Goal: Download file/media

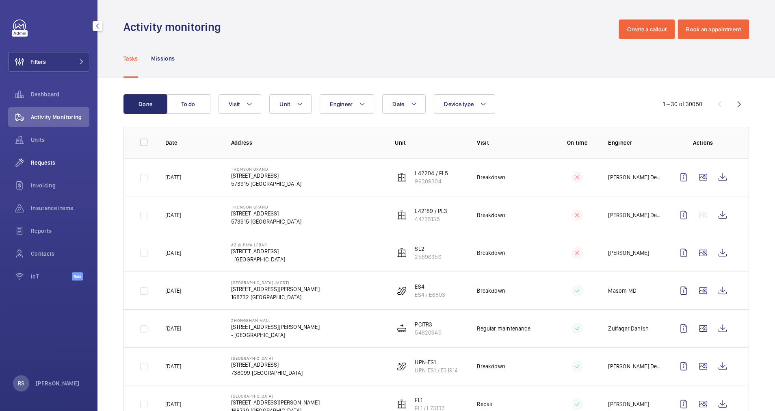
click at [34, 159] on span "Requests" at bounding box center [60, 162] width 58 height 8
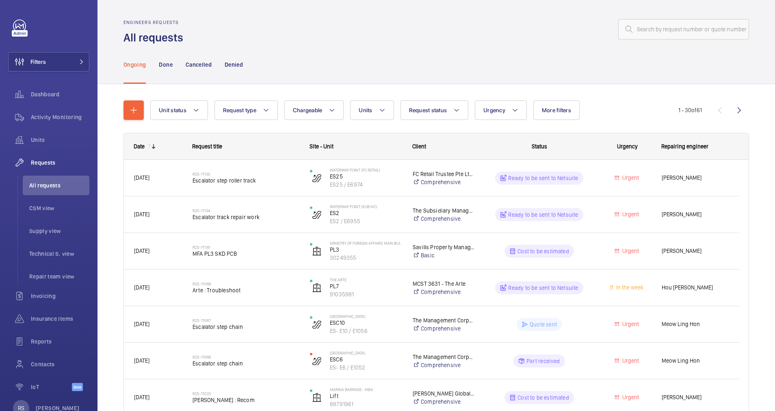
click at [129, 112] on mat-icon "button" at bounding box center [134, 110] width 10 height 10
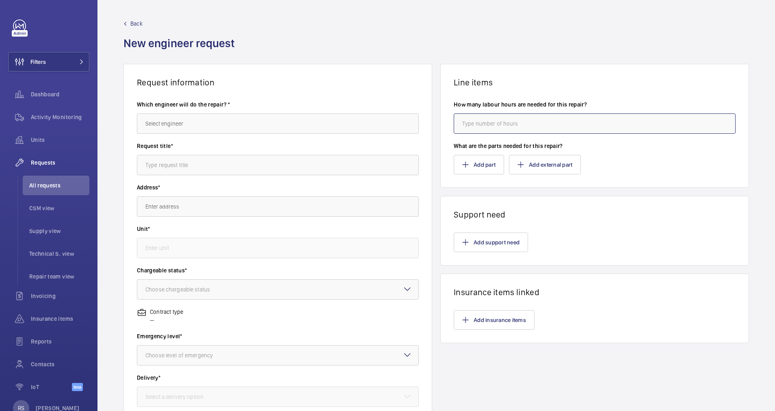
click at [480, 128] on input "number" at bounding box center [595, 123] width 282 height 20
drag, startPoint x: 480, startPoint y: 128, endPoint x: 479, endPoint y: 163, distance: 34.9
click at [479, 163] on wm-front-card-body "How many labour hours are needed for this repair? What are the parts needed for…" at bounding box center [595, 137] width 308 height 100
click at [483, 160] on button "Add part" at bounding box center [479, 164] width 50 height 19
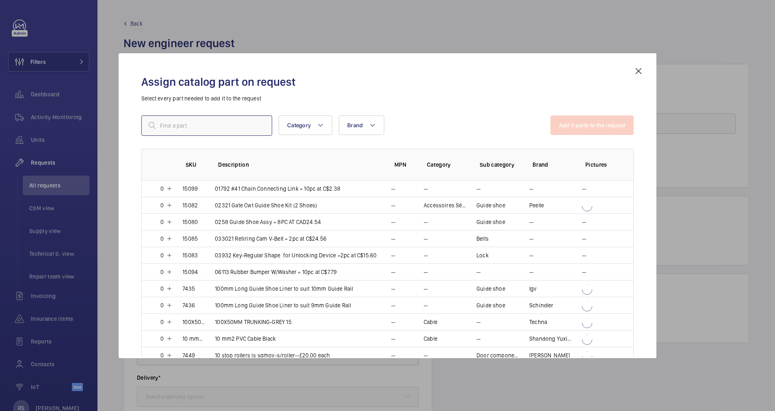
click at [185, 128] on input "text" at bounding box center [206, 125] width 131 height 20
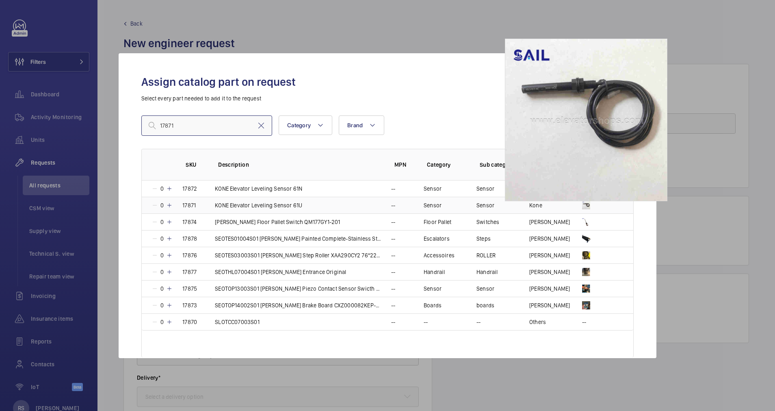
type input "17871"
click at [587, 204] on img at bounding box center [586, 205] width 8 height 8
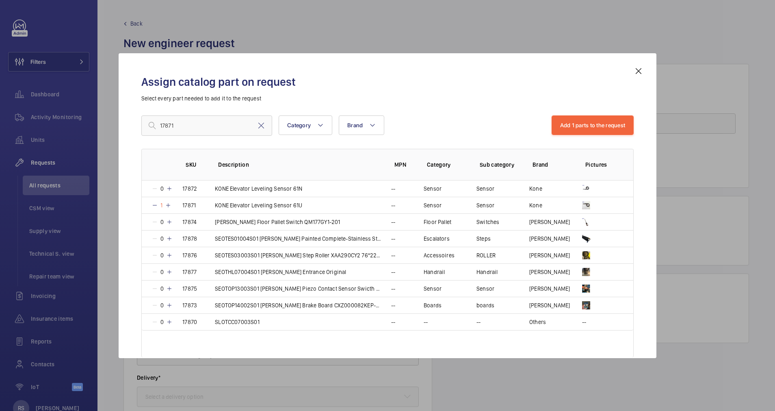
click at [369, 34] on div at bounding box center [387, 205] width 775 height 411
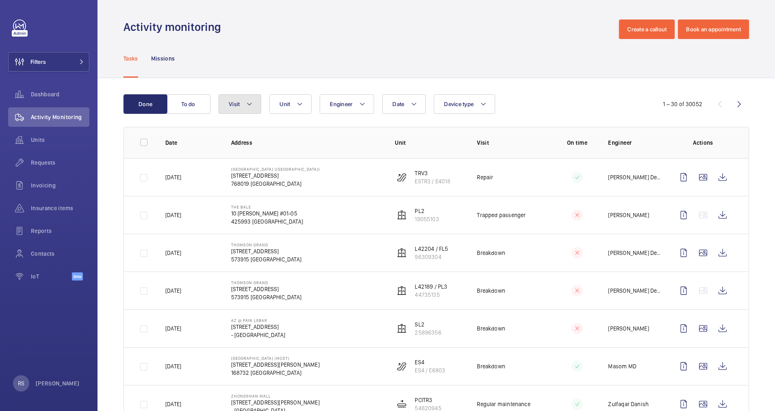
click at [253, 105] on mat-icon at bounding box center [249, 104] width 6 height 10
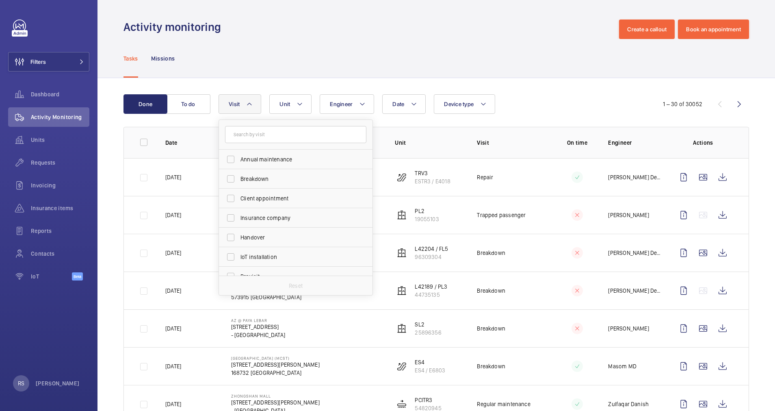
click at [299, 64] on div "Tasks Missions" at bounding box center [436, 58] width 626 height 39
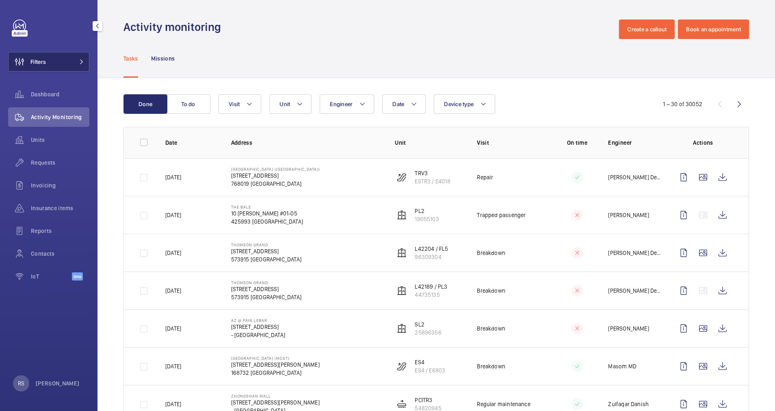
click at [83, 63] on mat-icon at bounding box center [81, 61] width 5 height 5
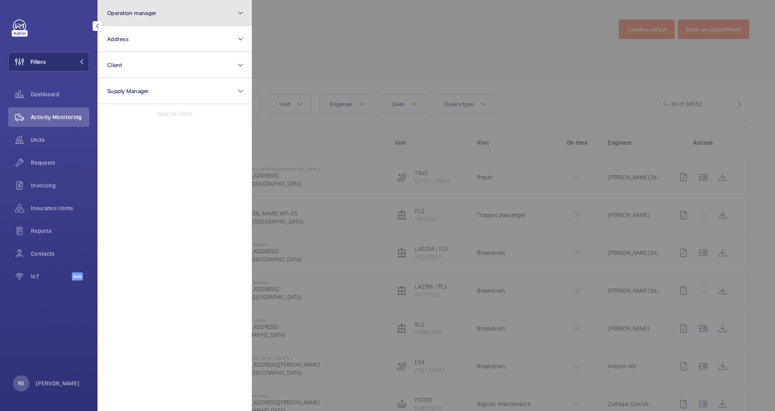
click at [176, 4] on button "Operation manager" at bounding box center [174, 13] width 154 height 26
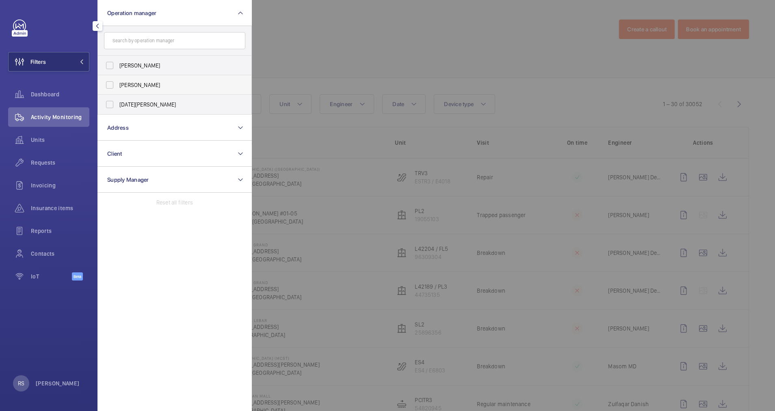
click at [149, 89] on label "[PERSON_NAME]" at bounding box center [168, 84] width 141 height 19
click at [118, 89] on input "[PERSON_NAME]" at bounding box center [110, 85] width 16 height 16
checkbox input "true"
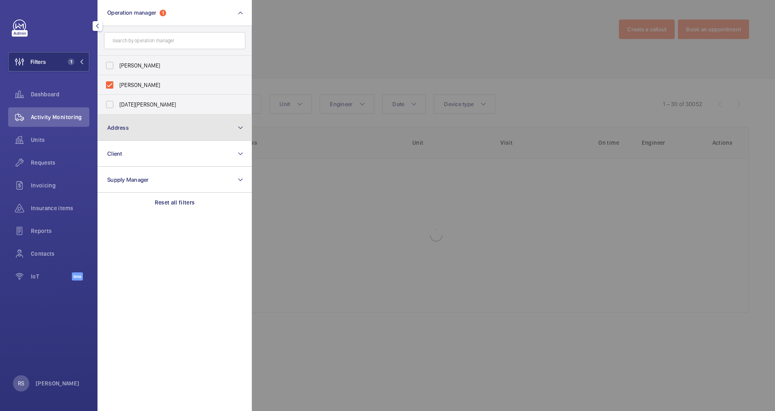
click at [162, 127] on button "Address" at bounding box center [174, 128] width 154 height 26
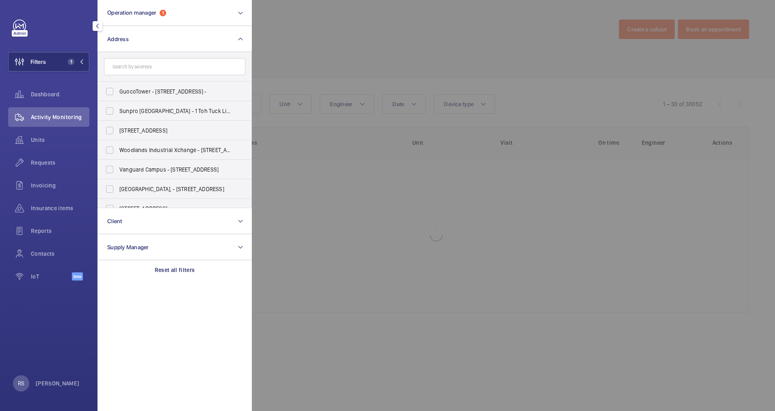
click at [148, 63] on input "text" at bounding box center [174, 66] width 141 height 17
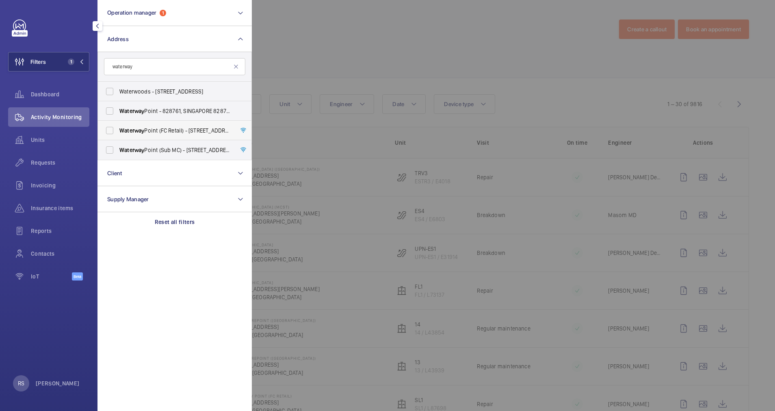
type input "waterway"
click at [160, 132] on span "Waterway Point (FC Retail) - 83 Punggol Central, SINGAPORE 828761" at bounding box center [175, 130] width 112 height 8
click at [118, 132] on input "Waterway Point (FC Retail) - 83 Punggol Central, SINGAPORE 828761" at bounding box center [110, 130] width 16 height 16
checkbox input "true"
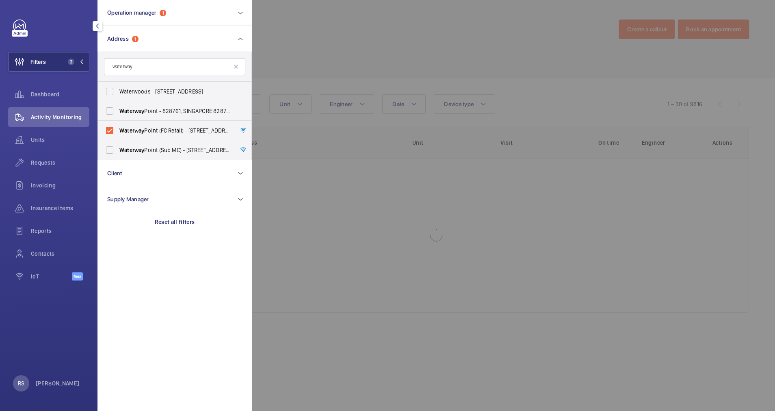
click at [315, 46] on div at bounding box center [639, 205] width 775 height 411
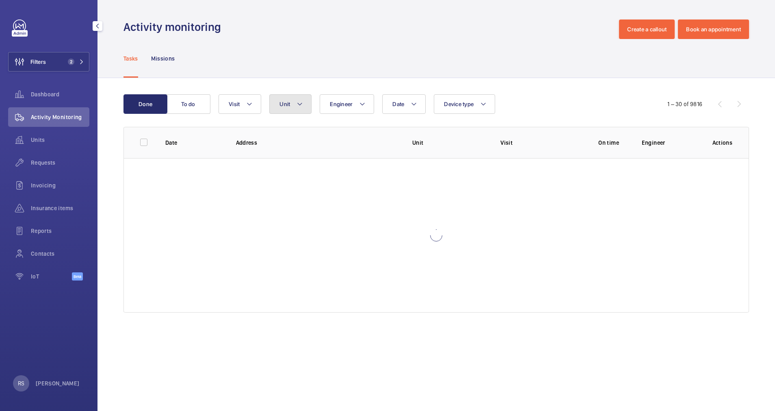
click at [300, 103] on mat-icon at bounding box center [300, 104] width 6 height 10
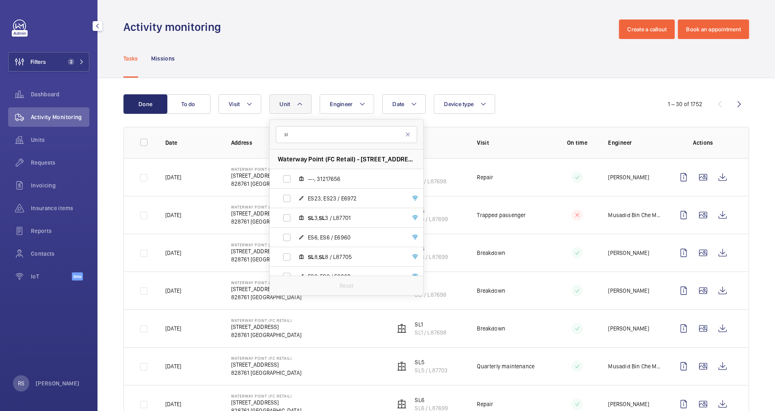
type input "s"
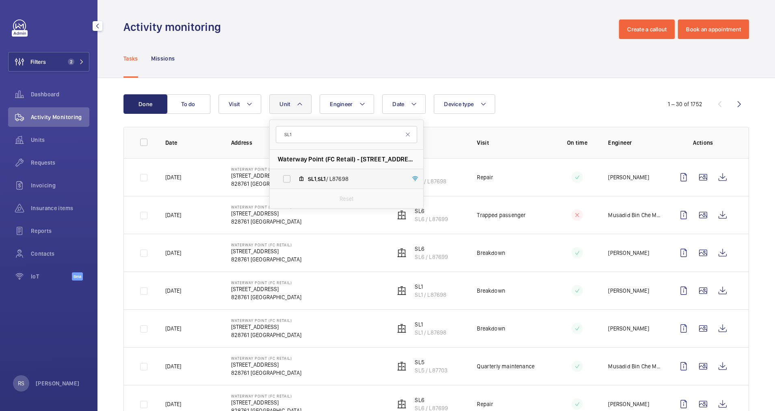
type input "SL1"
click at [327, 173] on label "SL1 , SL1 / L87698" at bounding box center [340, 178] width 141 height 19
click at [295, 173] on input "SL1 , SL1 / L87698" at bounding box center [287, 179] width 16 height 16
checkbox input "true"
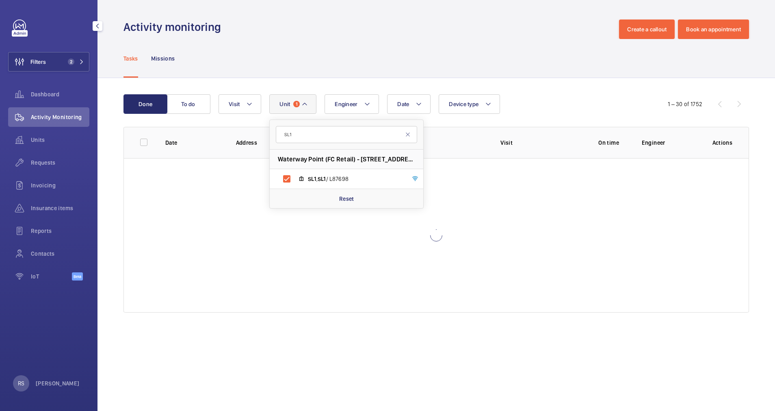
click at [485, 51] on div "Tasks Missions" at bounding box center [436, 58] width 626 height 39
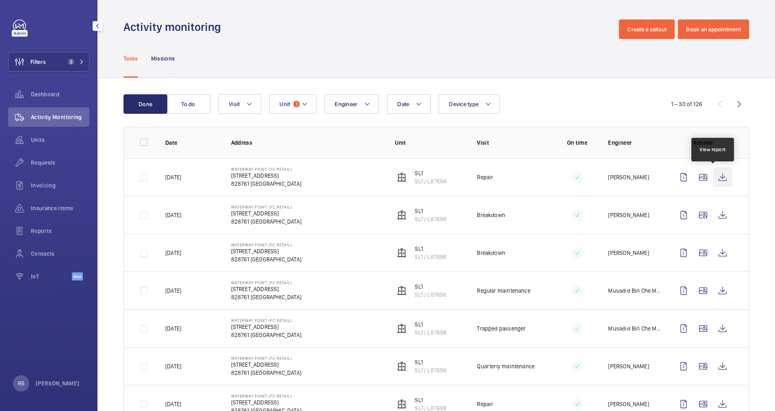
click at [713, 186] on wm-front-icon-button at bounding box center [722, 176] width 19 height 19
click at [713, 253] on wm-front-icon-button at bounding box center [722, 252] width 19 height 19
click at [714, 175] on wm-front-icon-button at bounding box center [722, 176] width 19 height 19
click at [713, 210] on wm-front-icon-button at bounding box center [722, 214] width 19 height 19
click at [716, 256] on wm-front-icon-button at bounding box center [722, 252] width 19 height 19
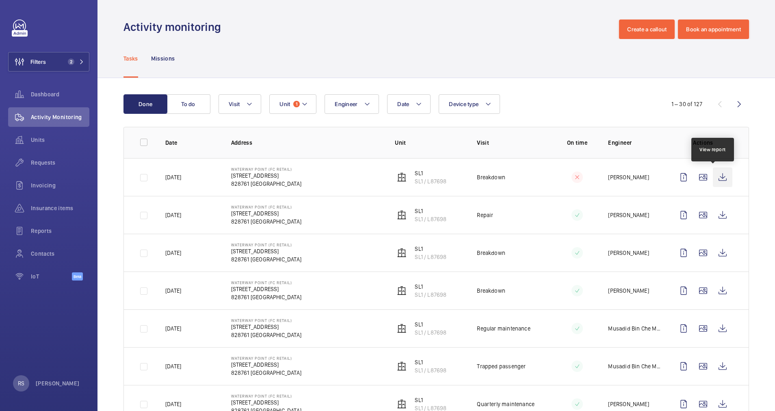
click at [713, 175] on wm-front-icon-button at bounding box center [722, 176] width 19 height 19
click at [311, 105] on button "Unit 1" at bounding box center [292, 103] width 47 height 19
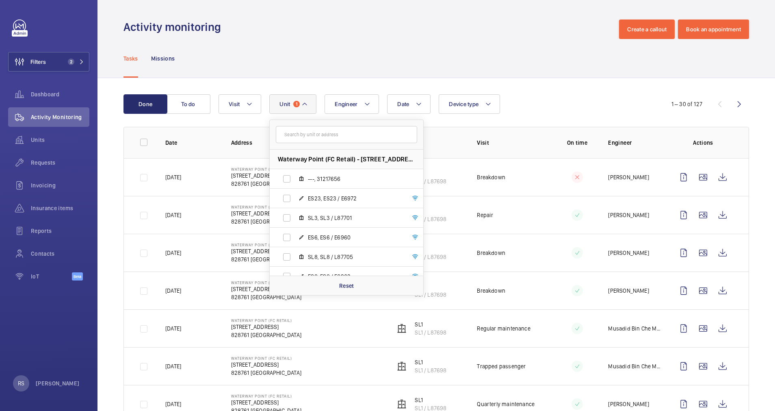
click at [303, 139] on input "text" at bounding box center [346, 134] width 141 height 17
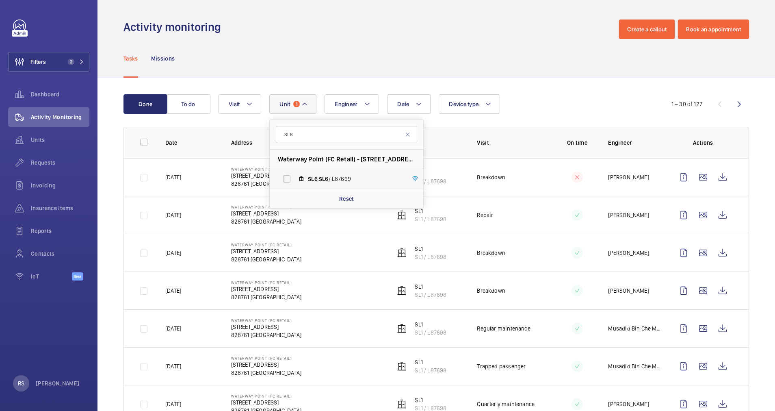
type input "SL6"
click at [314, 180] on span "SL6" at bounding box center [313, 178] width 10 height 6
click at [295, 180] on input "SL6 , SL6 / L87699" at bounding box center [287, 179] width 16 height 16
checkbox input "true"
click at [610, 98] on div "Date Engineer Unit 2 SL6 Waterway Point (FC Retail) - 83 Punggol Central, 82876…" at bounding box center [435, 103] width 433 height 19
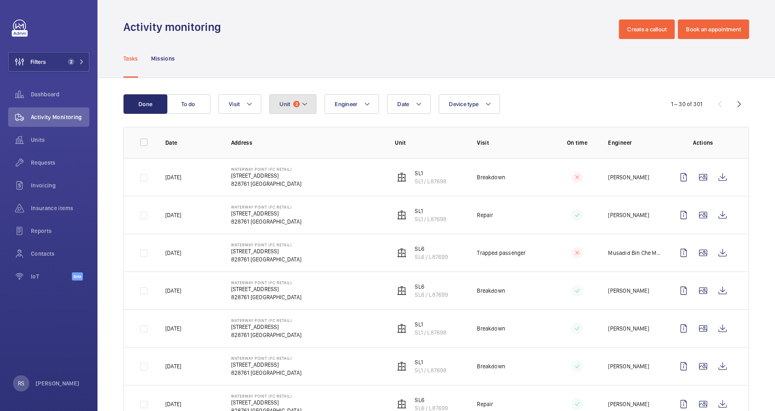
click at [308, 106] on mat-icon at bounding box center [304, 104] width 6 height 10
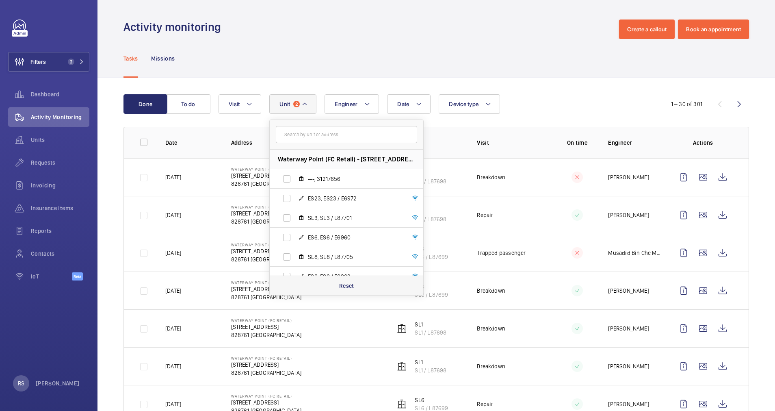
click at [343, 287] on p "Reset" at bounding box center [346, 286] width 15 height 8
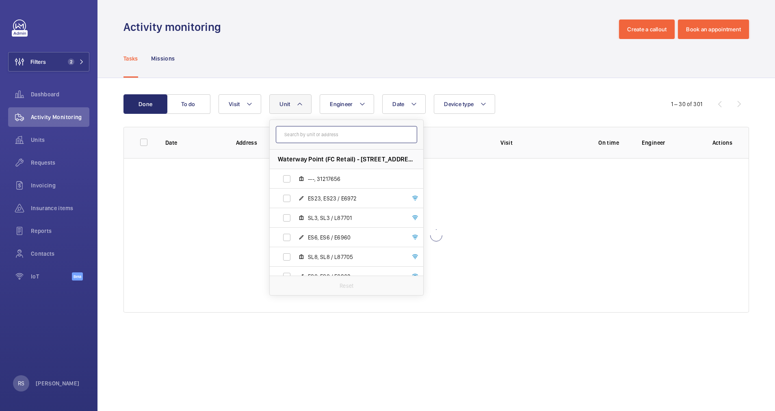
click at [312, 138] on input "text" at bounding box center [346, 134] width 141 height 17
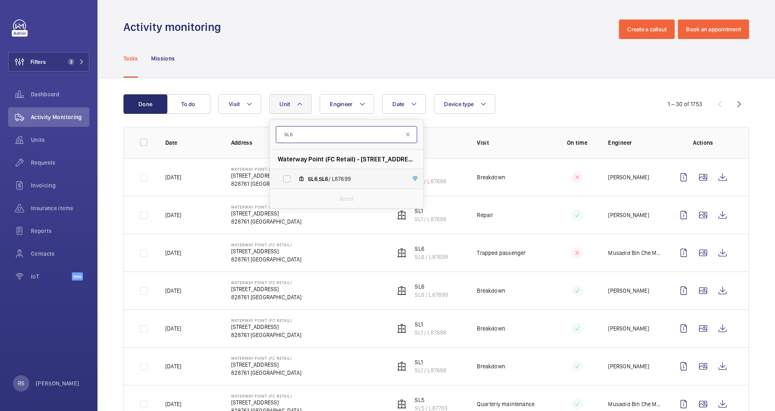
type input "SL6"
click at [319, 175] on span "SL6 , SL6 / L87699" at bounding box center [355, 179] width 94 height 8
click at [295, 175] on input "SL6 , SL6 / L87699" at bounding box center [287, 179] width 16 height 16
checkbox input "true"
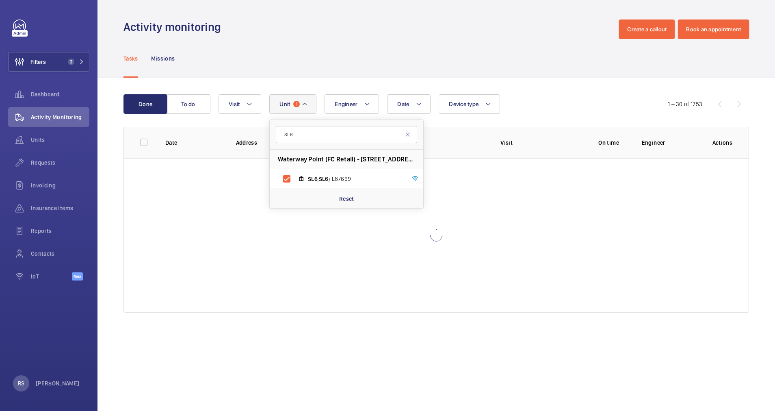
click at [414, 19] on wm-front-admin-header "Activity monitoring Create a callout Book an appointment" at bounding box center [436, 19] width 678 height 39
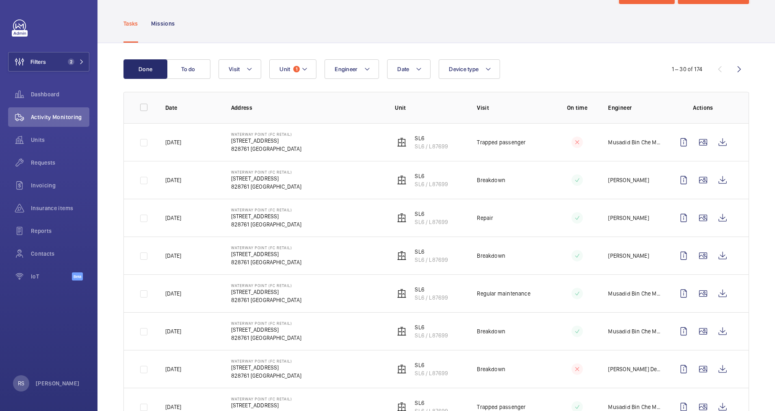
scroll to position [33, 0]
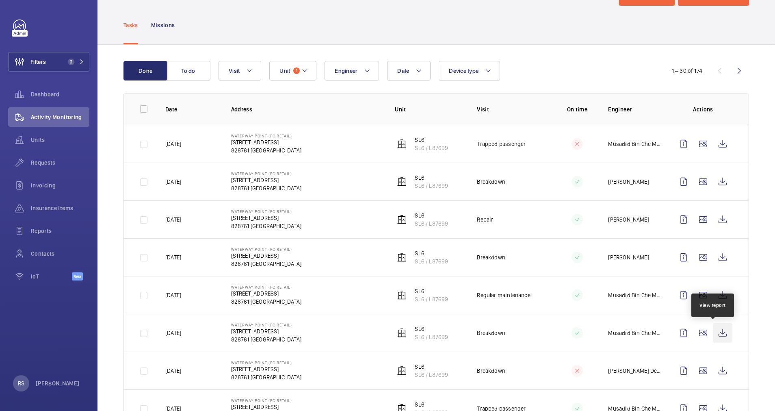
click at [713, 334] on wm-front-icon-button at bounding box center [722, 332] width 19 height 19
click at [715, 183] on wm-front-icon-button at bounding box center [722, 181] width 19 height 19
click at [713, 144] on wm-front-icon-button at bounding box center [722, 143] width 19 height 19
click at [713, 143] on wm-front-icon-button at bounding box center [722, 143] width 19 height 19
click at [713, 180] on wm-front-icon-button at bounding box center [722, 181] width 19 height 19
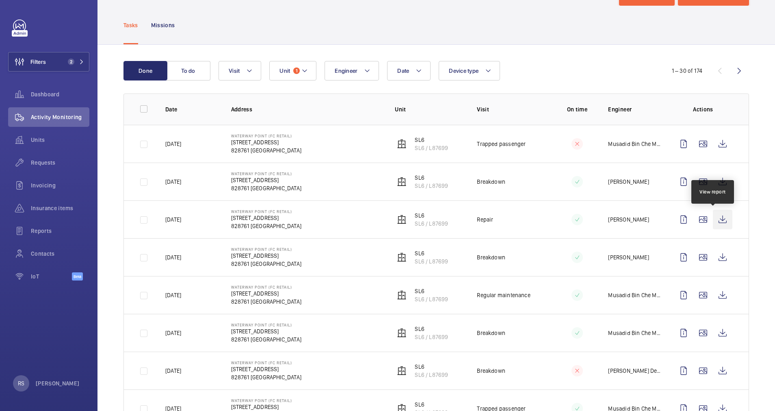
click at [717, 221] on wm-front-icon-button at bounding box center [722, 219] width 19 height 19
click at [717, 222] on wm-front-icon-button at bounding box center [722, 219] width 19 height 19
click at [713, 261] on wm-front-icon-button at bounding box center [722, 256] width 19 height 19
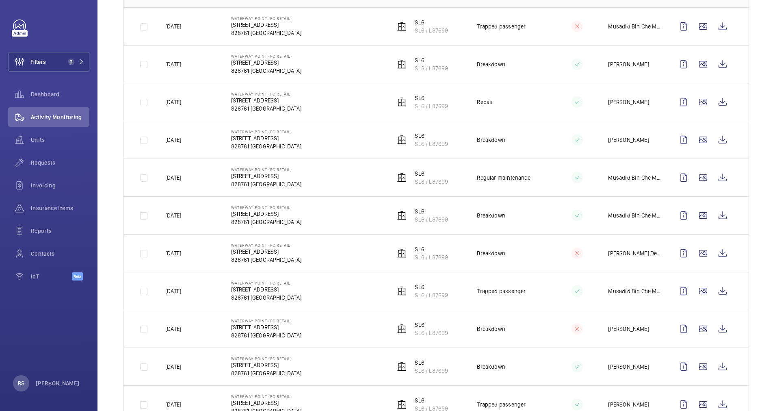
scroll to position [134, 0]
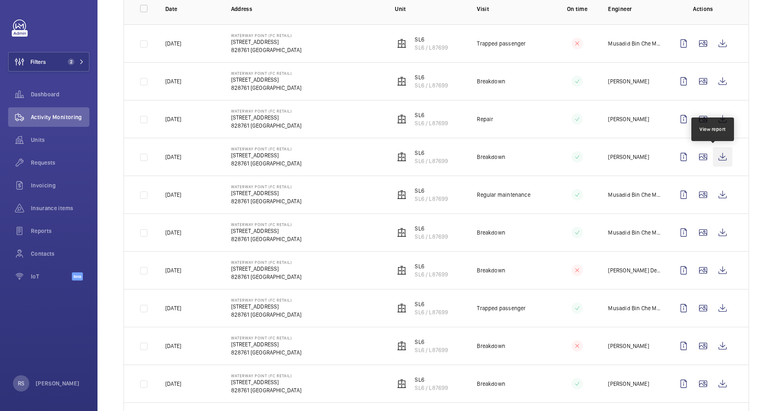
click at [713, 161] on wm-front-icon-button at bounding box center [722, 156] width 19 height 19
click at [713, 233] on wm-front-icon-button at bounding box center [722, 232] width 19 height 19
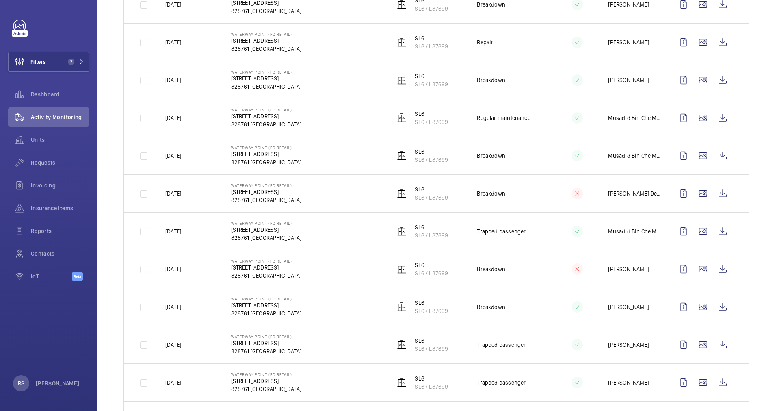
scroll to position [209, 0]
click at [713, 230] on wm-front-icon-button at bounding box center [722, 232] width 19 height 19
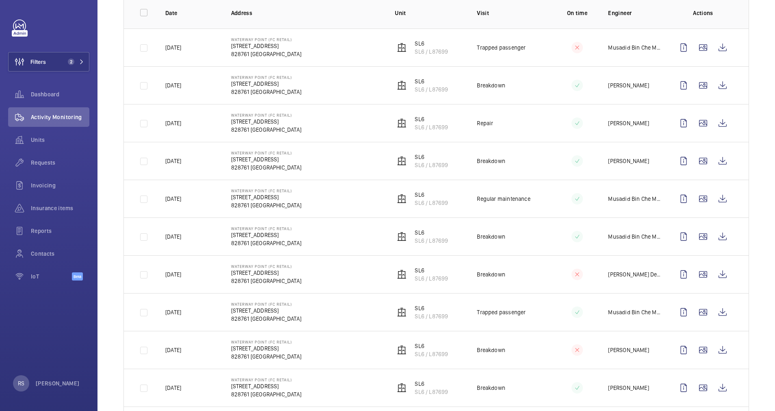
scroll to position [138, 0]
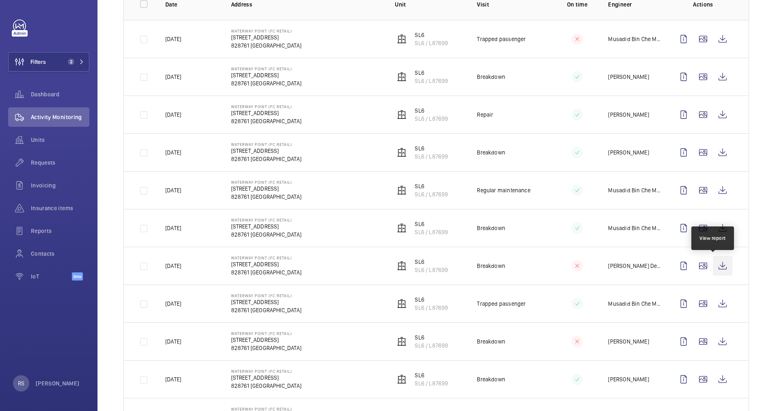
click at [716, 268] on wm-front-icon-button at bounding box center [722, 265] width 19 height 19
click at [710, 179] on td at bounding box center [705, 190] width 88 height 38
